Goal: Transaction & Acquisition: Purchase product/service

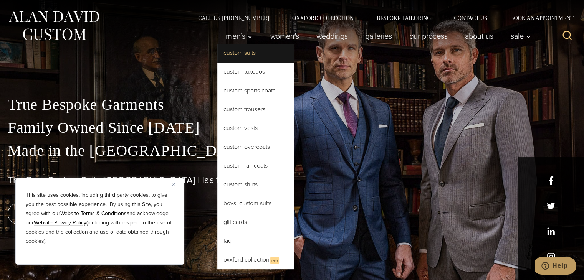
click at [242, 51] on link "Custom Suits" at bounding box center [255, 53] width 77 height 18
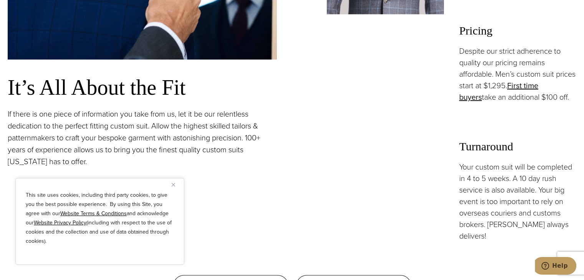
scroll to position [634, 0]
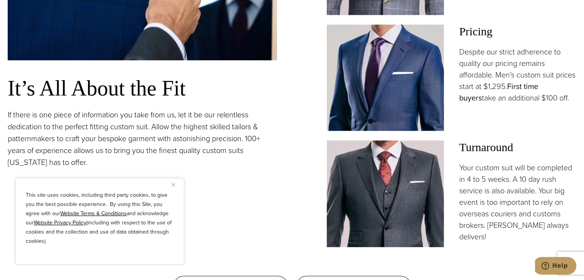
click at [480, 97] on link "First time buyers" at bounding box center [498, 92] width 79 height 23
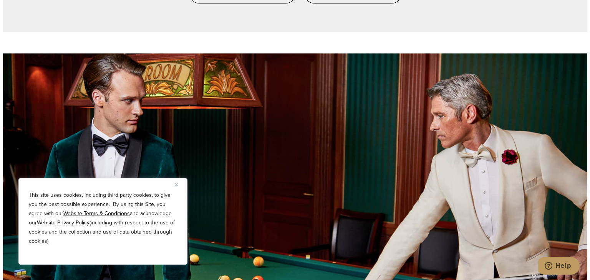
scroll to position [749, 0]
